Goal: Task Accomplishment & Management: Use online tool/utility

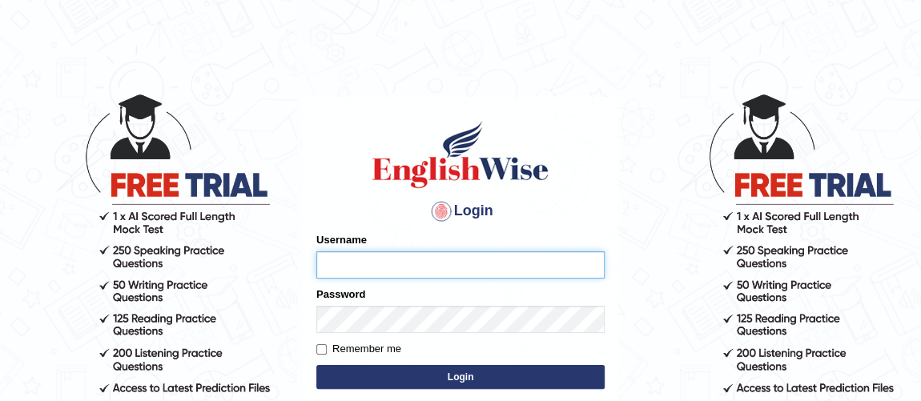
type input "vishalwadhwa"
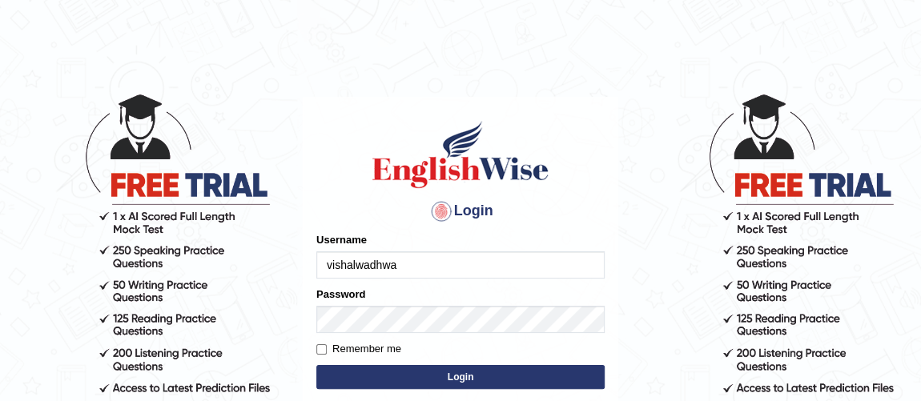
click at [389, 377] on button "Login" at bounding box center [460, 377] width 288 height 24
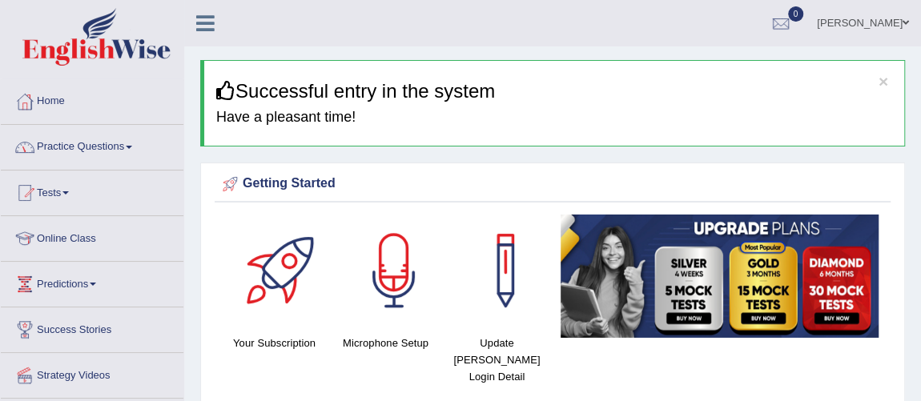
click at [126, 145] on link "Practice Questions" at bounding box center [92, 145] width 183 height 40
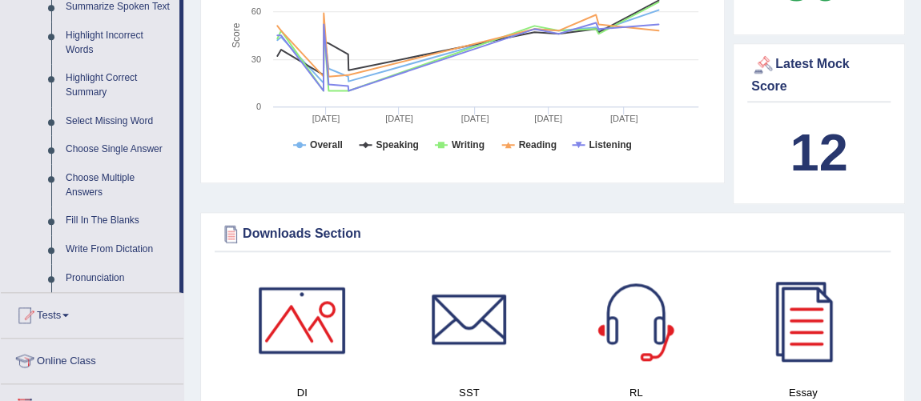
scroll to position [740, 0]
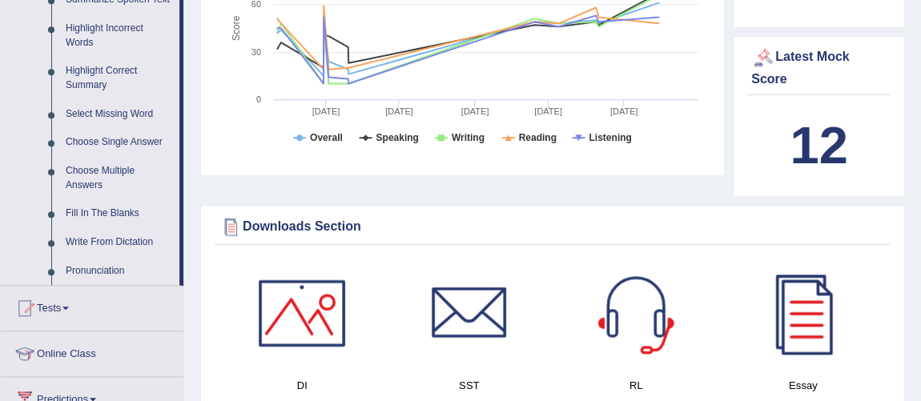
click at [86, 27] on link "Highlight Incorrect Words" at bounding box center [118, 35] width 121 height 42
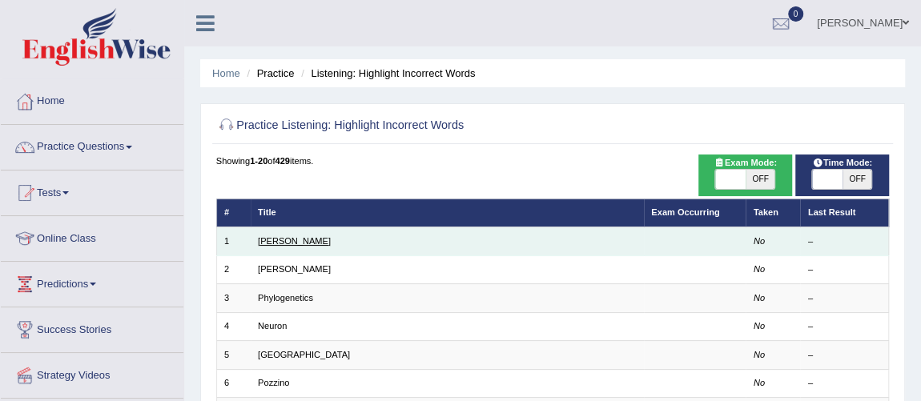
click at [260, 241] on link "[PERSON_NAME]" at bounding box center [294, 241] width 73 height 10
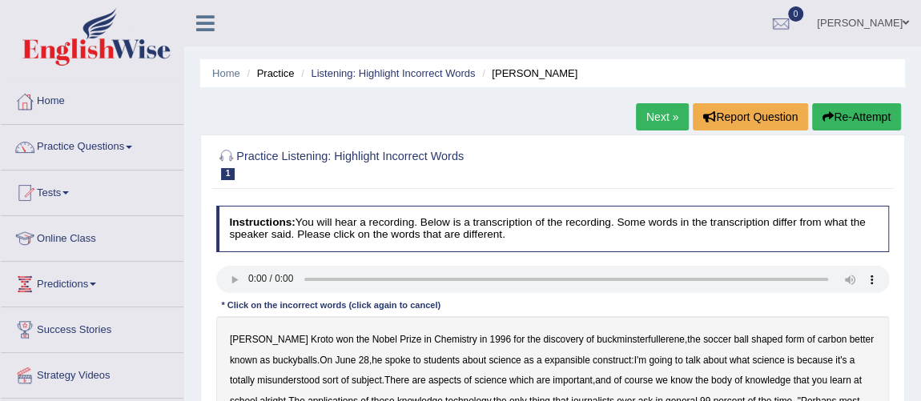
click at [588, 71] on ul "Home Practice Listening: Highlight Incorrect Words Harold" at bounding box center [552, 73] width 705 height 28
click at [850, 107] on button "Re-Attempt" at bounding box center [856, 116] width 89 height 27
click at [872, 16] on link "[PERSON_NAME]" at bounding box center [863, 21] width 116 height 42
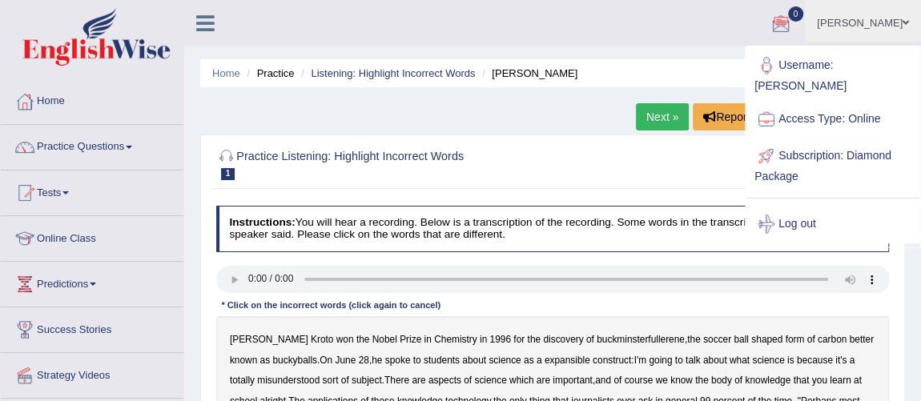
click at [872, 16] on link "[PERSON_NAME]" at bounding box center [863, 21] width 116 height 42
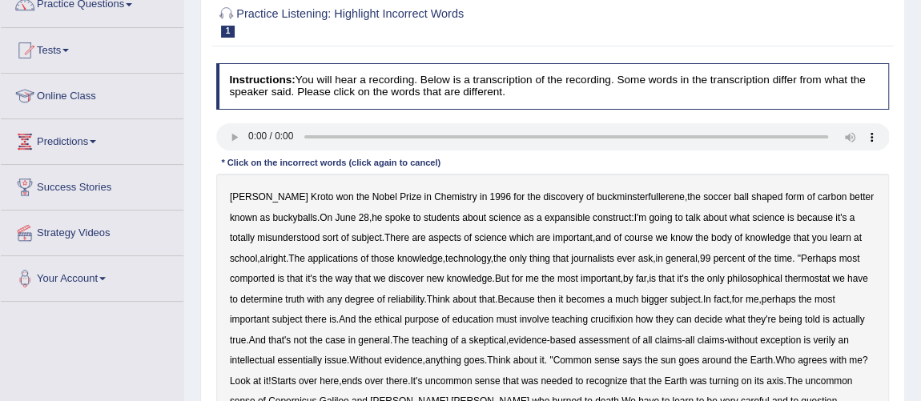
scroll to position [152, 0]
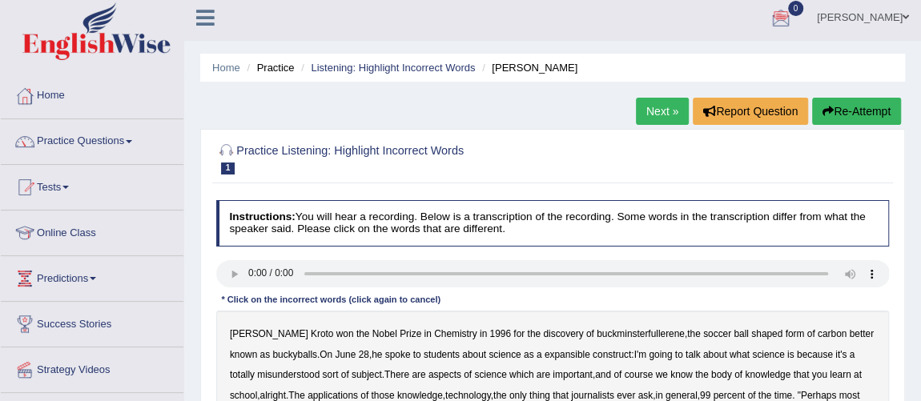
scroll to position [0, 0]
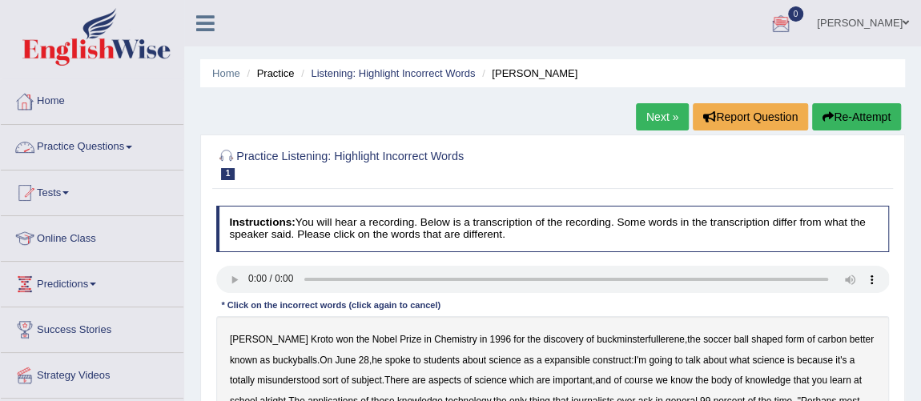
click at [87, 151] on link "Practice Questions" at bounding box center [92, 145] width 183 height 40
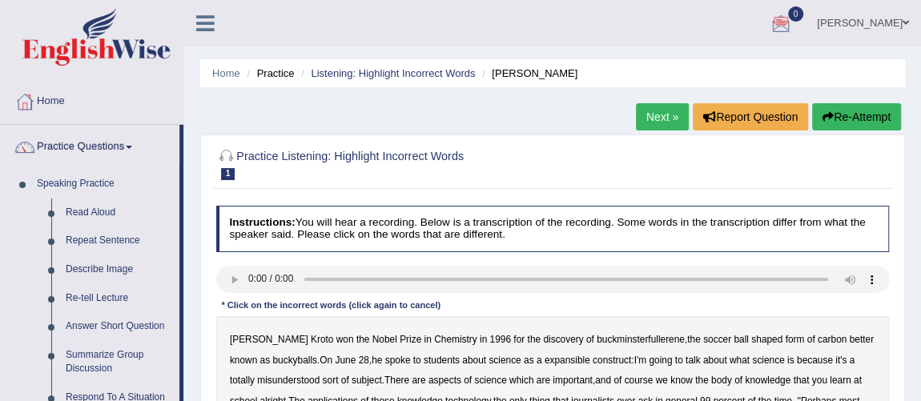
click at [87, 151] on link "Practice Questions" at bounding box center [90, 145] width 179 height 40
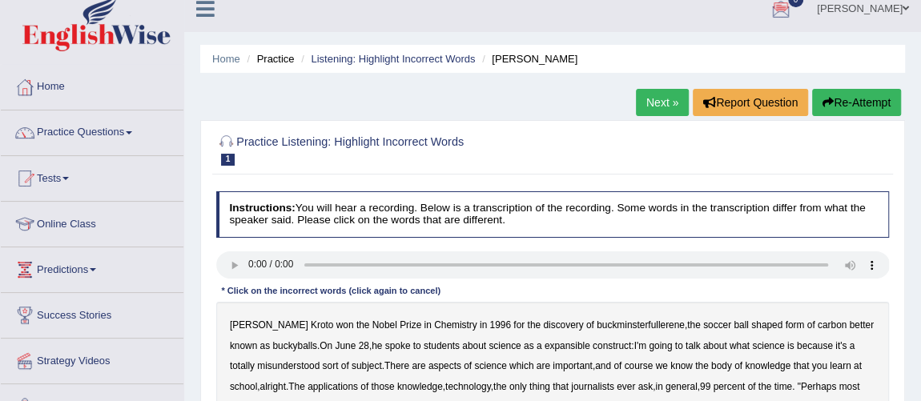
scroll to position [7, 0]
